Goal: Transaction & Acquisition: Purchase product/service

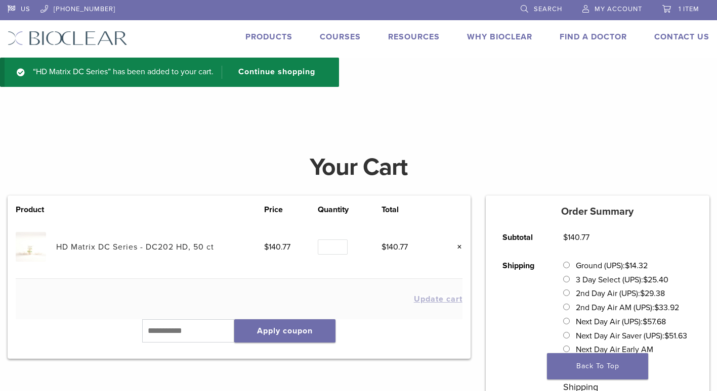
scroll to position [51, 0]
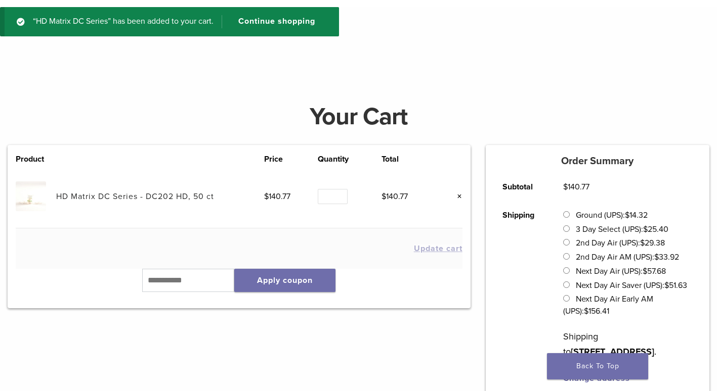
click at [189, 198] on link "HD Matrix DC Series - DC202 HD, 50 ct" at bounding box center [135, 197] width 158 height 10
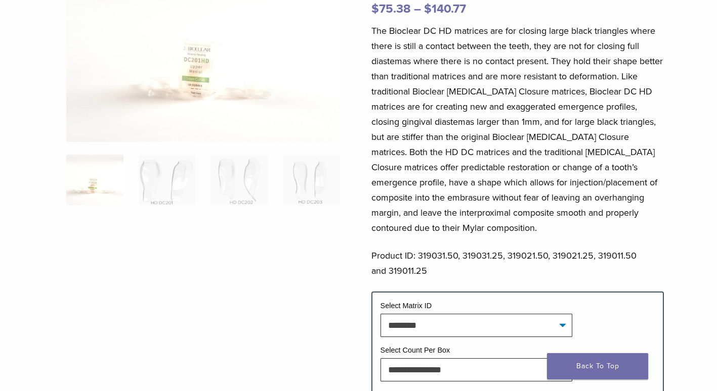
scroll to position [152, 0]
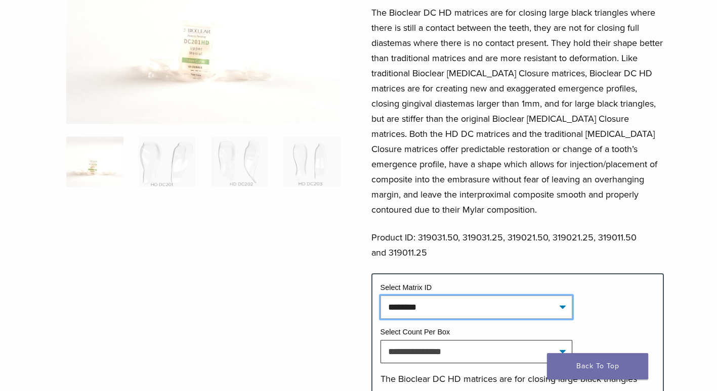
click at [445, 308] on select "**********" at bounding box center [476, 307] width 192 height 23
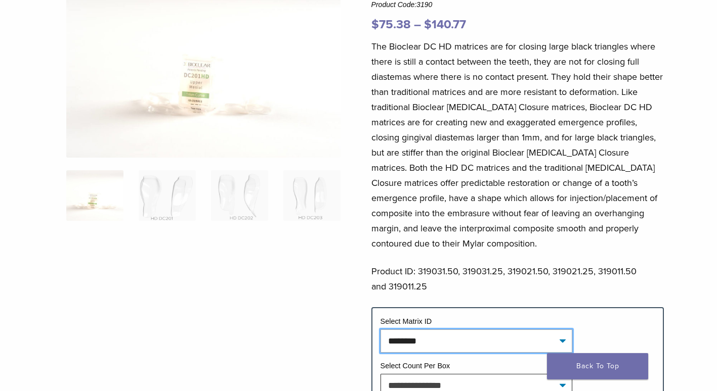
scroll to position [0, 0]
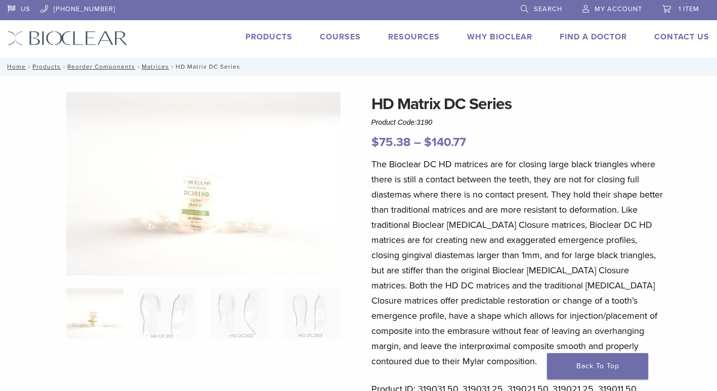
click at [530, 11] on link "Search" at bounding box center [540, 7] width 41 height 15
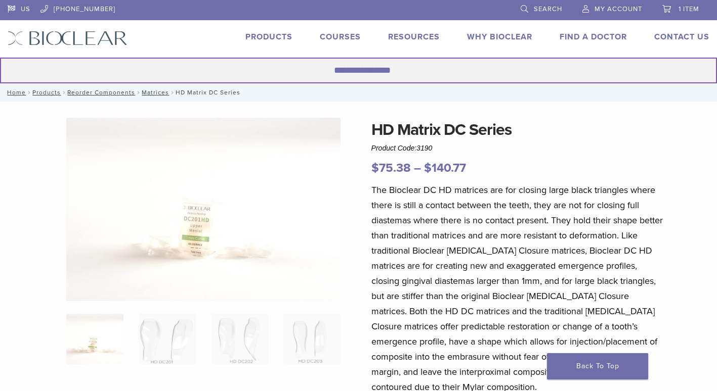
click at [397, 77] on input "Search for:" at bounding box center [358, 71] width 717 height 26
click at [393, 69] on input "Search for:" at bounding box center [358, 71] width 717 height 26
type input "**********"
click at [0, 57] on button "Search" at bounding box center [-1, 57] width 1 height 1
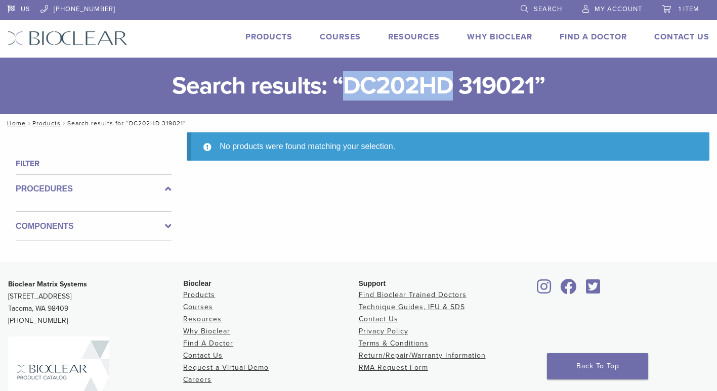
drag, startPoint x: 452, startPoint y: 87, endPoint x: 348, endPoint y: 85, distance: 103.2
click at [348, 85] on h1 "Search results: “DC202HD 319021”" at bounding box center [358, 86] width 717 height 57
drag, startPoint x: 348, startPoint y: 85, endPoint x: 358, endPoint y: 86, distance: 9.2
click at [561, 7] on span "Search" at bounding box center [548, 9] width 28 height 8
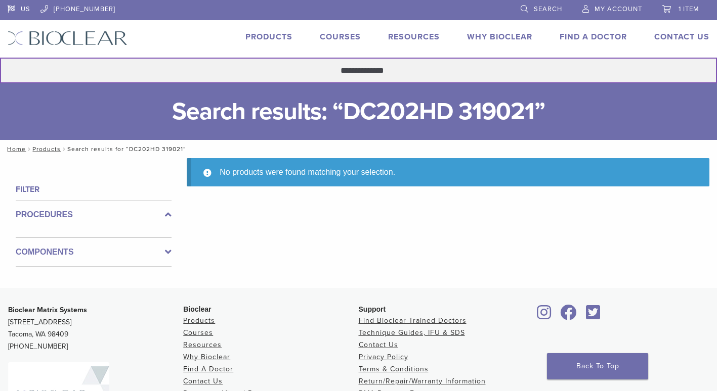
drag, startPoint x: 412, startPoint y: 66, endPoint x: 368, endPoint y: 68, distance: 44.0
click at [368, 68] on input "**********" at bounding box center [358, 71] width 717 height 26
click at [0, 57] on button "Search" at bounding box center [-1, 57] width 1 height 1
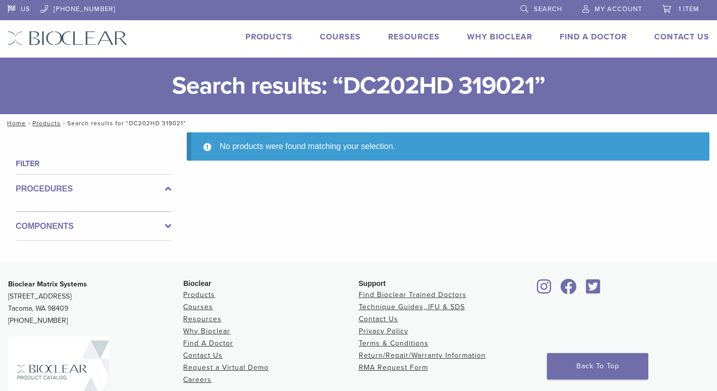
click at [396, 80] on h1 "Search results: “DC202HD 319021”" at bounding box center [358, 86] width 717 height 57
click at [366, 70] on h1 "Search results: “DC202HD 319021”" at bounding box center [358, 86] width 717 height 57
click at [441, 69] on h1 "Search results: “DC202HD 319021”" at bounding box center [358, 86] width 717 height 57
click at [543, 5] on span "Search" at bounding box center [548, 9] width 28 height 8
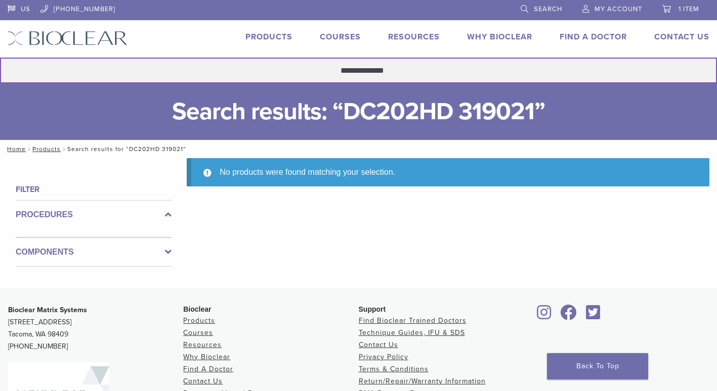
drag, startPoint x: 405, startPoint y: 71, endPoint x: 369, endPoint y: 70, distance: 35.9
click at [369, 71] on input "**********" at bounding box center [358, 71] width 717 height 26
type input "*******"
click at [0, 57] on button "Search" at bounding box center [-1, 57] width 1 height 1
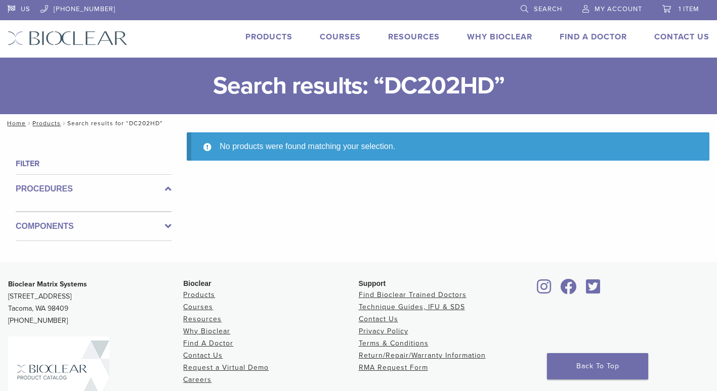
click at [685, 9] on span "1 item" at bounding box center [688, 9] width 21 height 8
click at [673, 6] on link "1 item" at bounding box center [680, 7] width 37 height 15
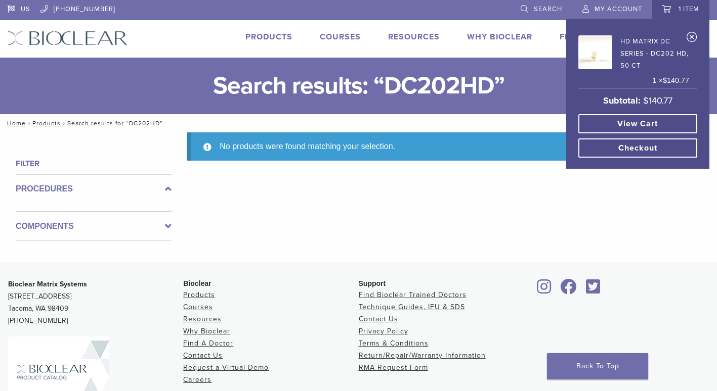
click at [639, 124] on link "View cart" at bounding box center [637, 123] width 119 height 19
